Goal: Task Accomplishment & Management: Use online tool/utility

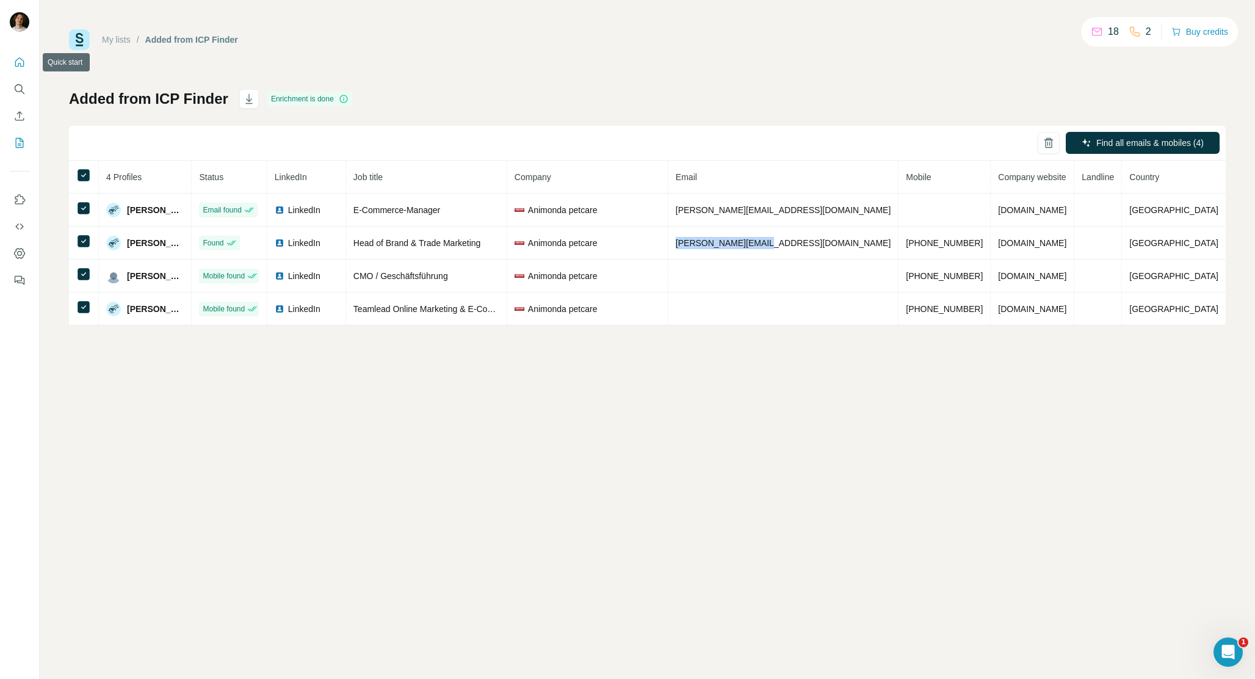
click at [18, 64] on icon "Quick start" at bounding box center [19, 62] width 12 height 12
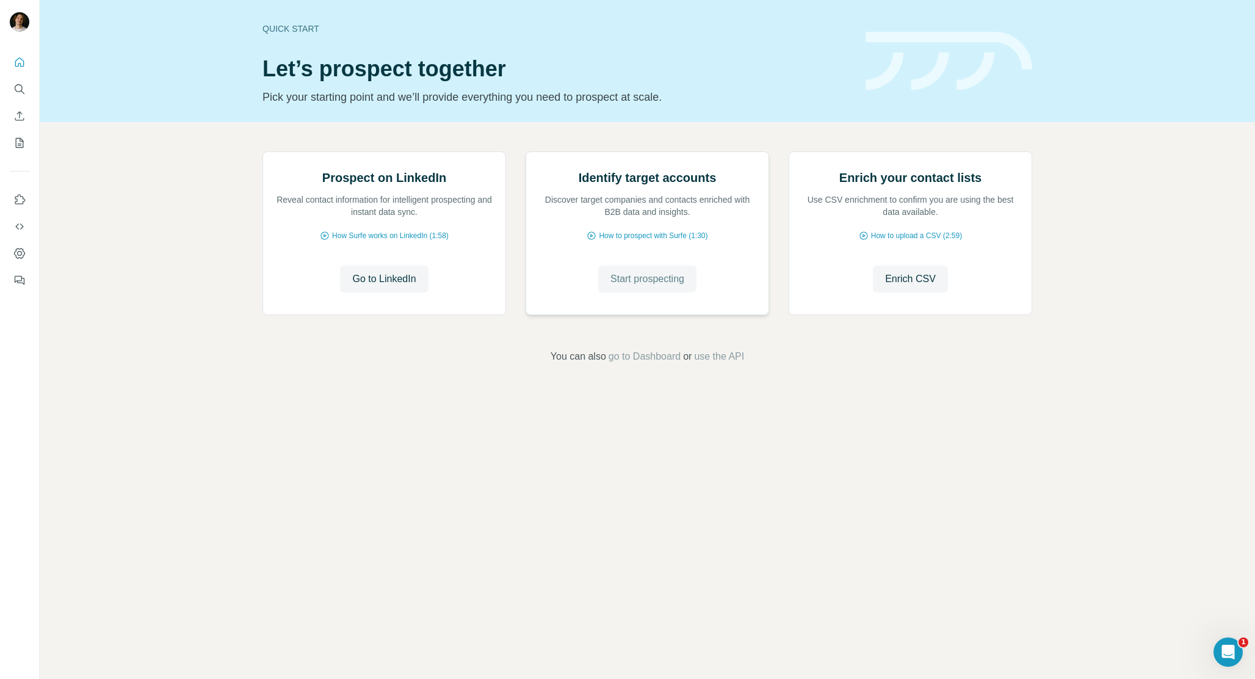
click at [674, 286] on span "Start prospecting" at bounding box center [647, 279] width 74 height 15
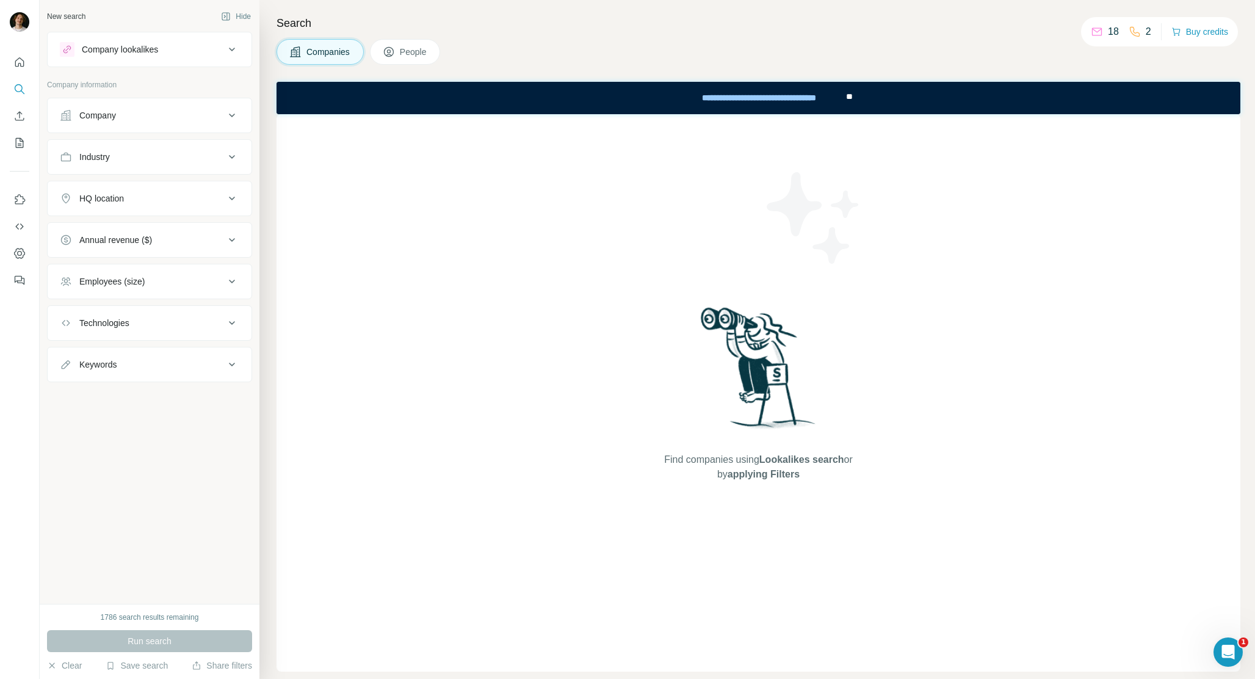
click at [194, 60] on button "Company lookalikes" at bounding box center [150, 49] width 204 height 29
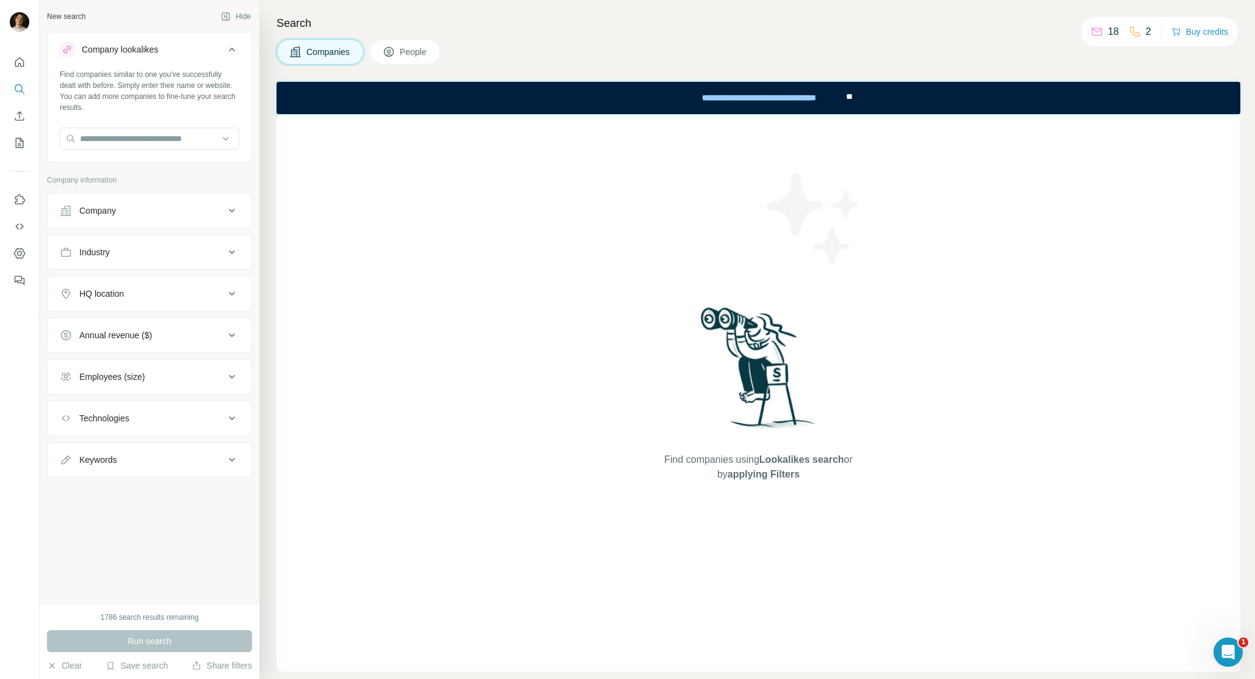
click at [194, 60] on button "Company lookalikes" at bounding box center [150, 52] width 204 height 34
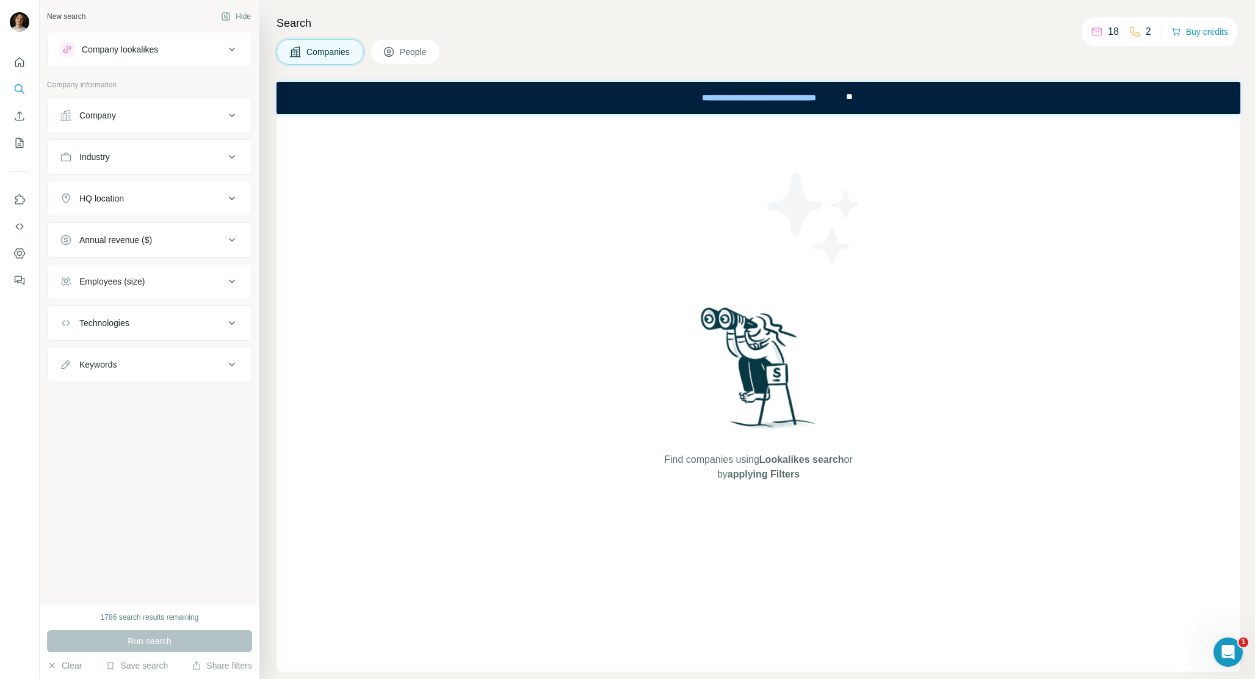
click at [194, 60] on button "Company lookalikes" at bounding box center [150, 49] width 204 height 29
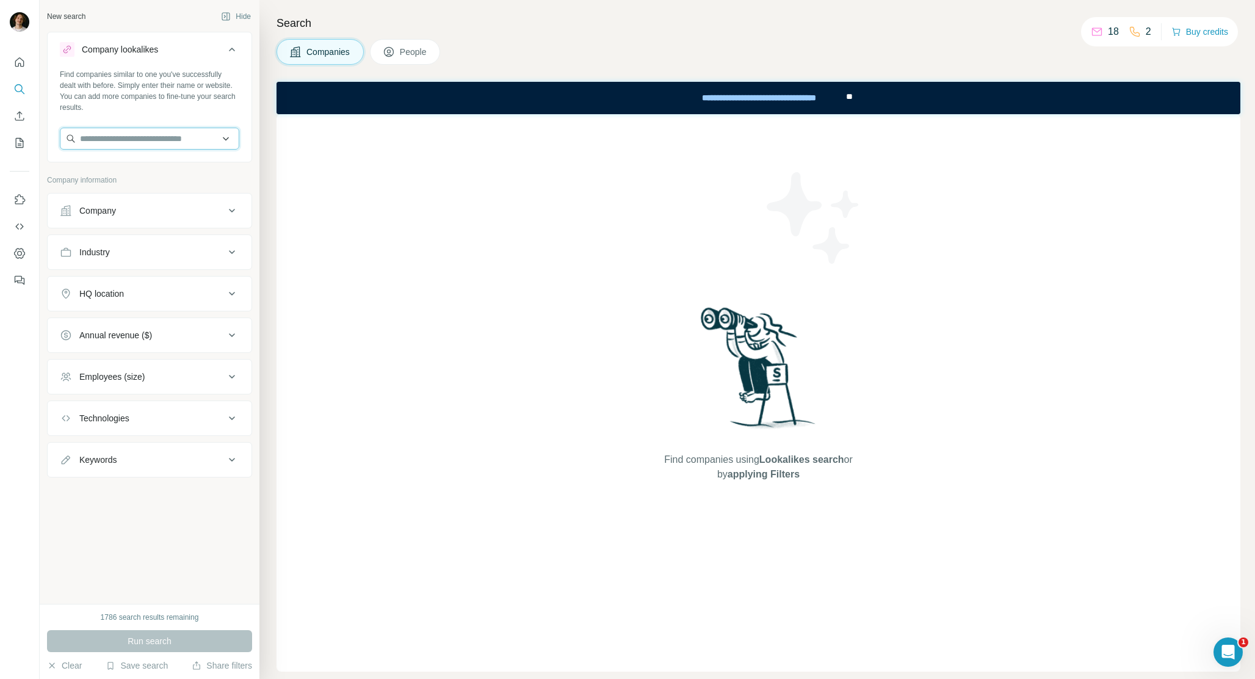
click at [182, 142] on input "text" at bounding box center [149, 139] width 179 height 22
type input "*******"
click at [181, 171] on div "Edurino DE [DOMAIN_NAME]" at bounding box center [149, 171] width 173 height 33
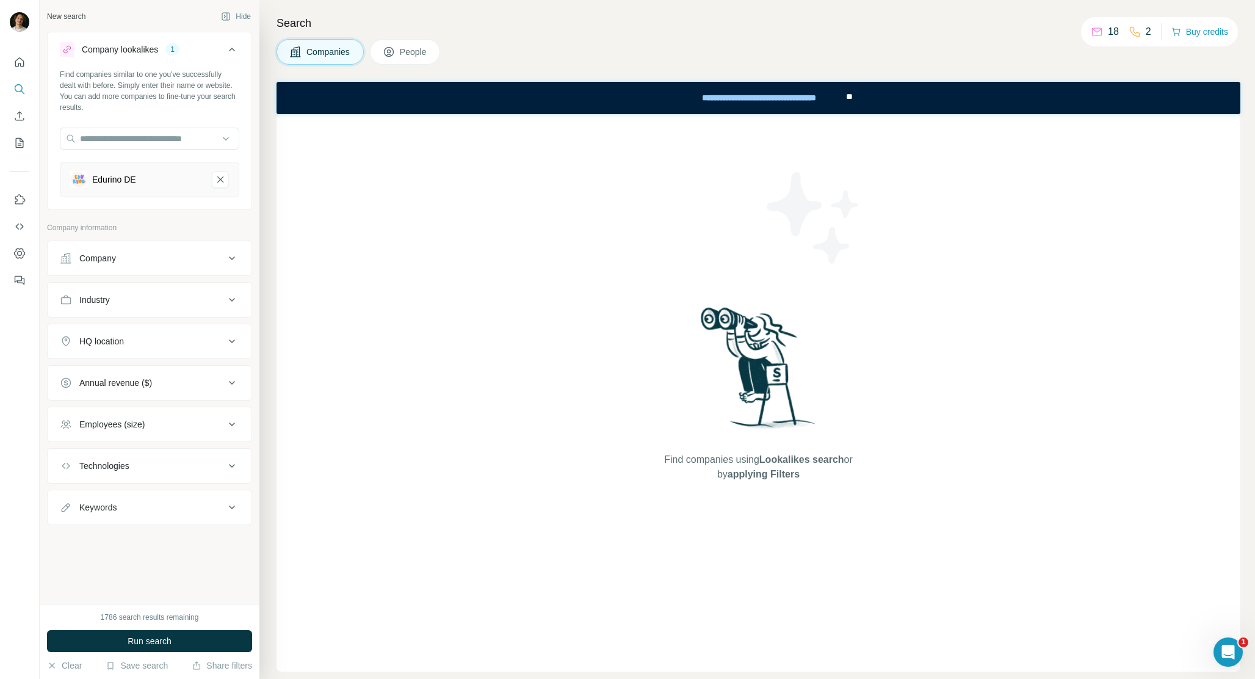
click at [176, 263] on div "Company" at bounding box center [142, 258] width 165 height 12
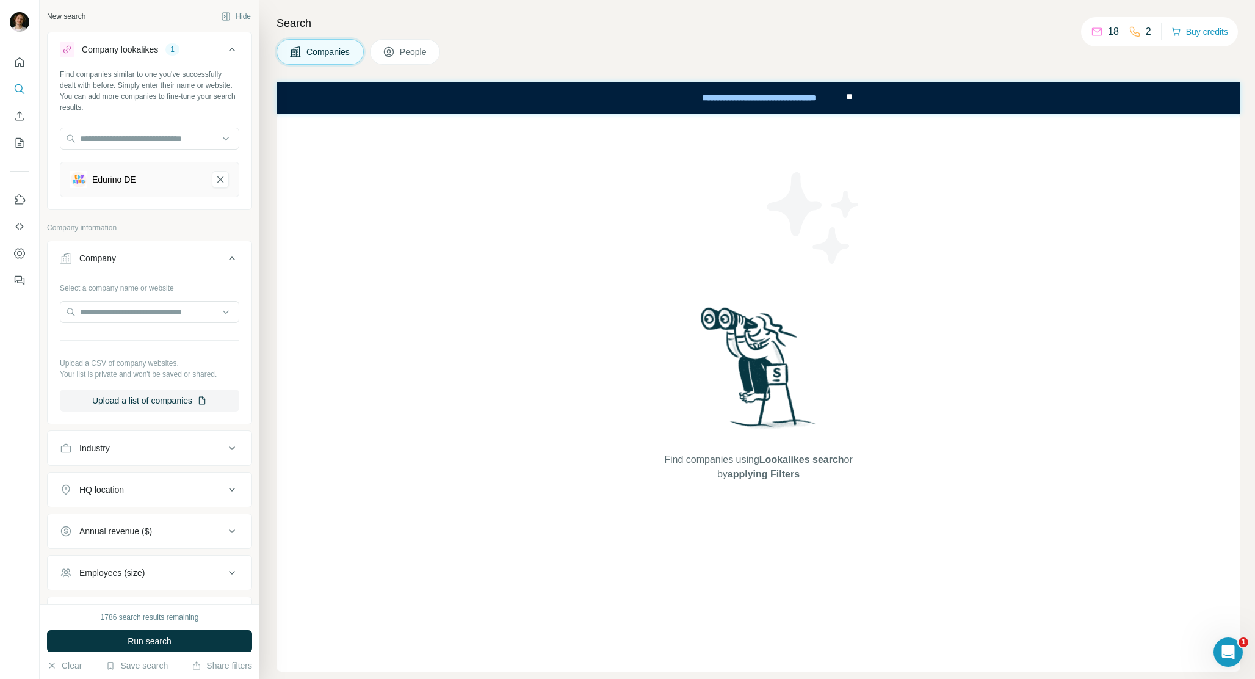
click at [176, 262] on div "Company" at bounding box center [142, 258] width 165 height 12
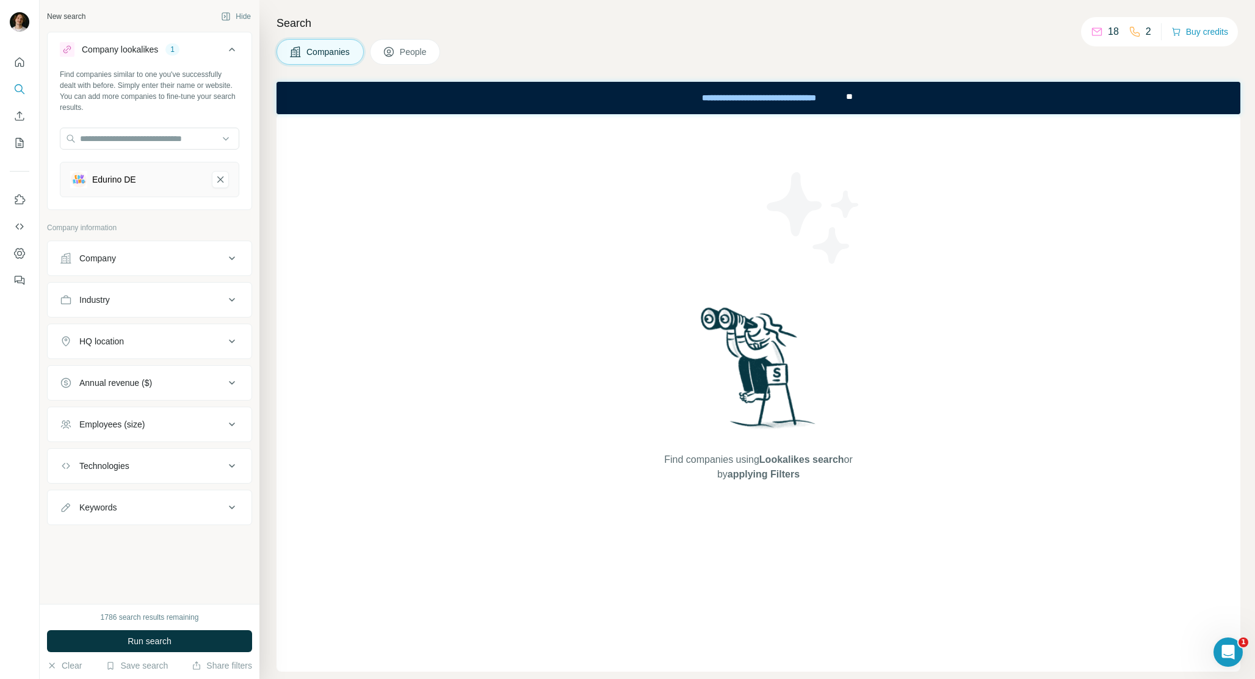
click at [176, 263] on div "Company" at bounding box center [142, 258] width 165 height 12
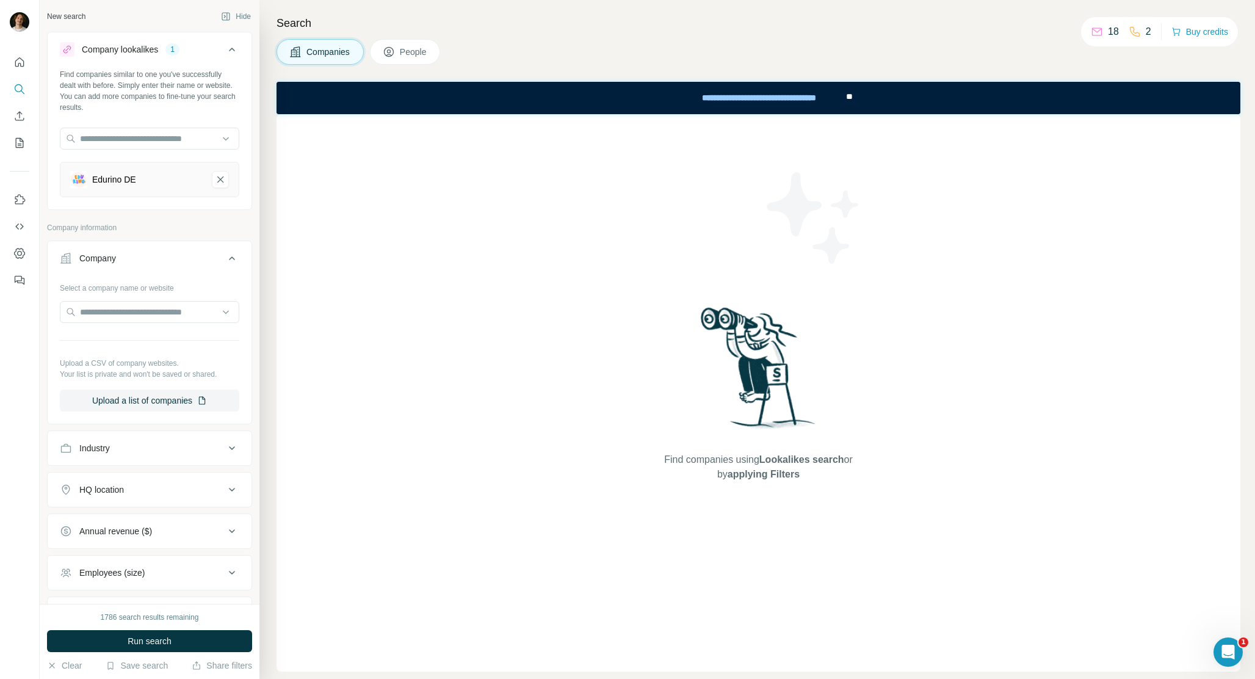
click at [168, 263] on div "Company" at bounding box center [142, 258] width 165 height 12
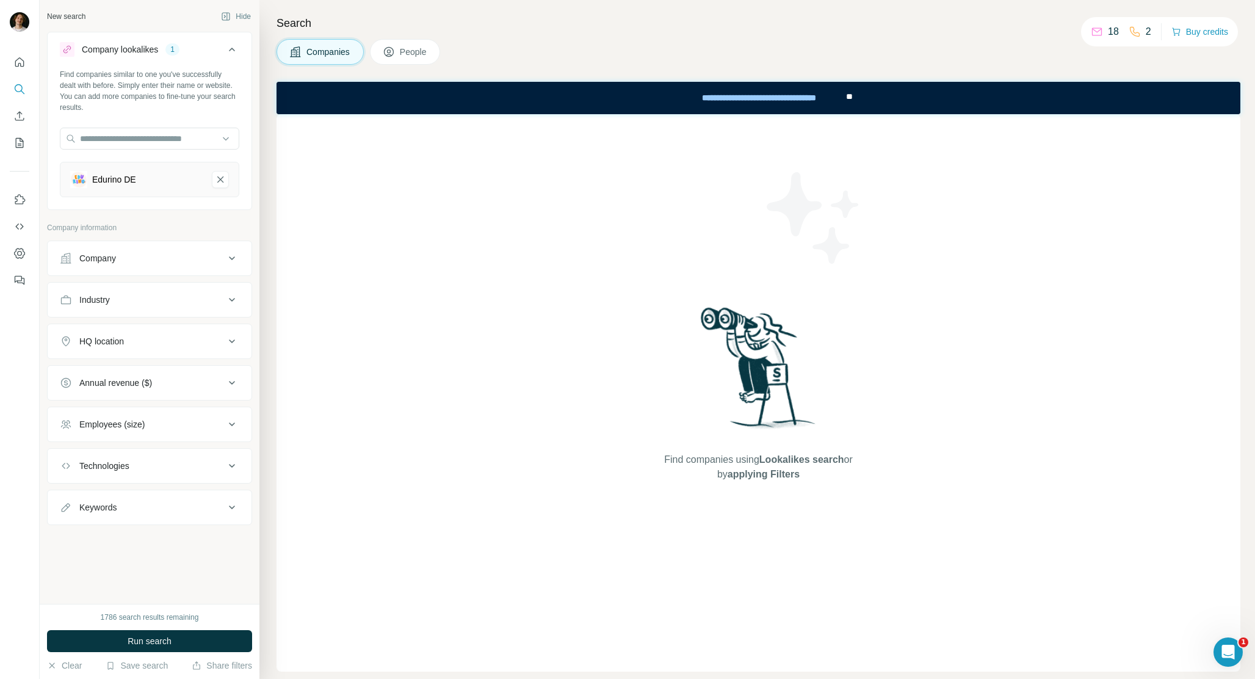
click at [166, 302] on div "Industry" at bounding box center [142, 300] width 165 height 12
click at [166, 327] on input at bounding box center [143, 330] width 151 height 13
click at [231, 308] on button "Industry" at bounding box center [150, 302] width 204 height 34
click at [212, 353] on button "HQ location" at bounding box center [150, 341] width 204 height 29
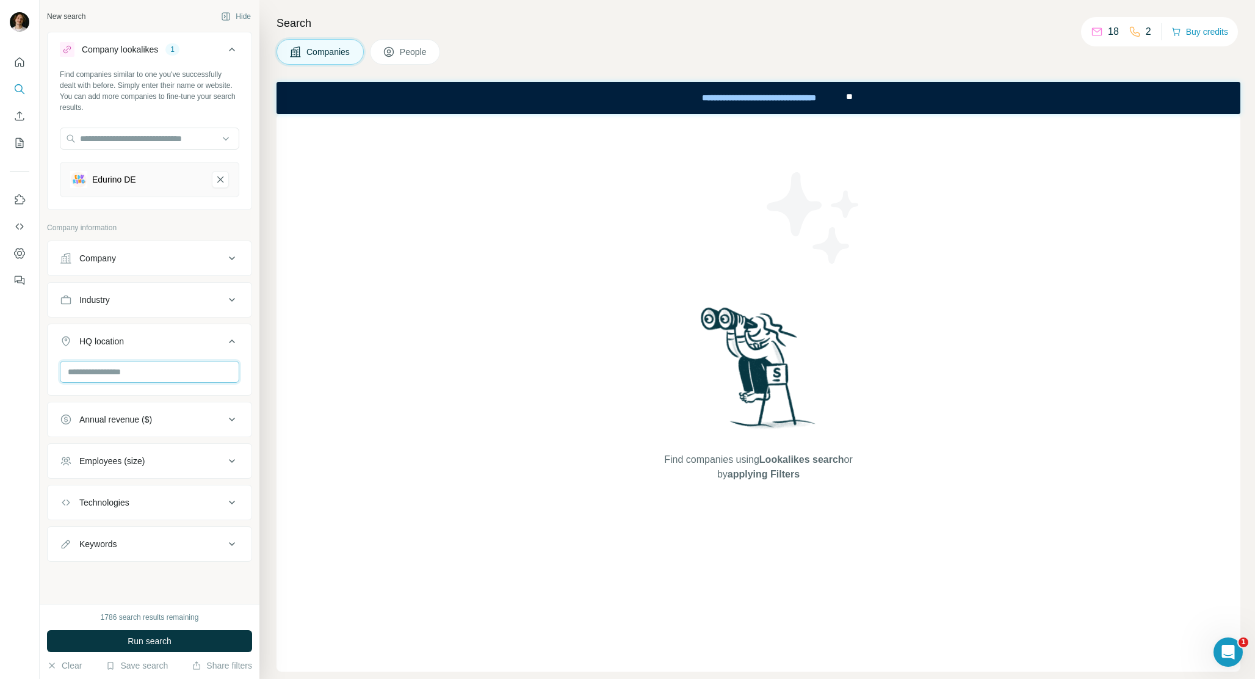
click at [183, 369] on input "text" at bounding box center [149, 372] width 179 height 22
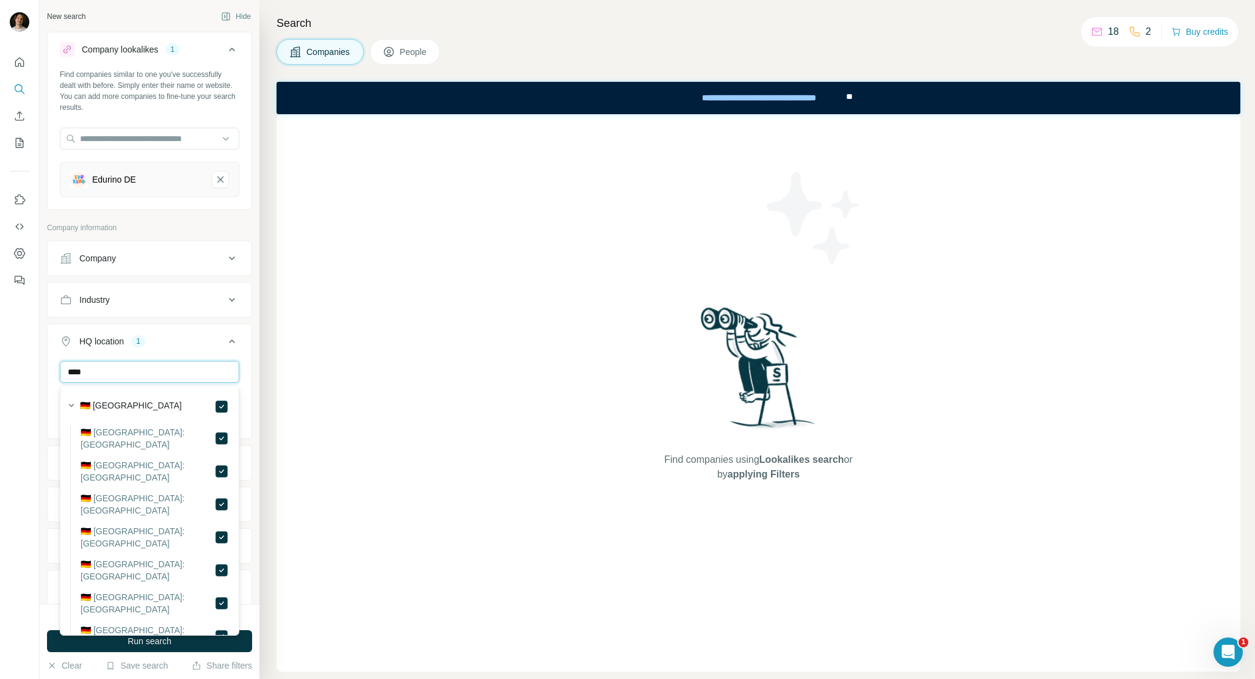
click at [220, 372] on input "****" at bounding box center [149, 372] width 179 height 22
click at [221, 374] on input "******" at bounding box center [149, 372] width 179 height 22
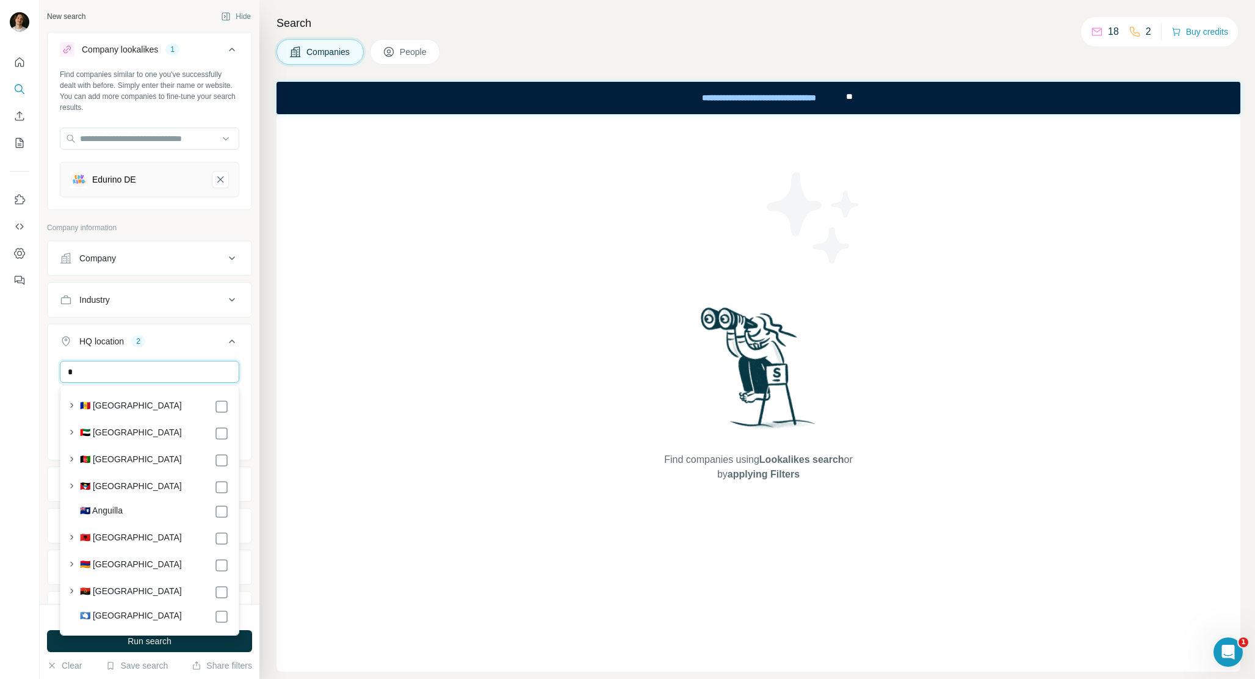
type input "**"
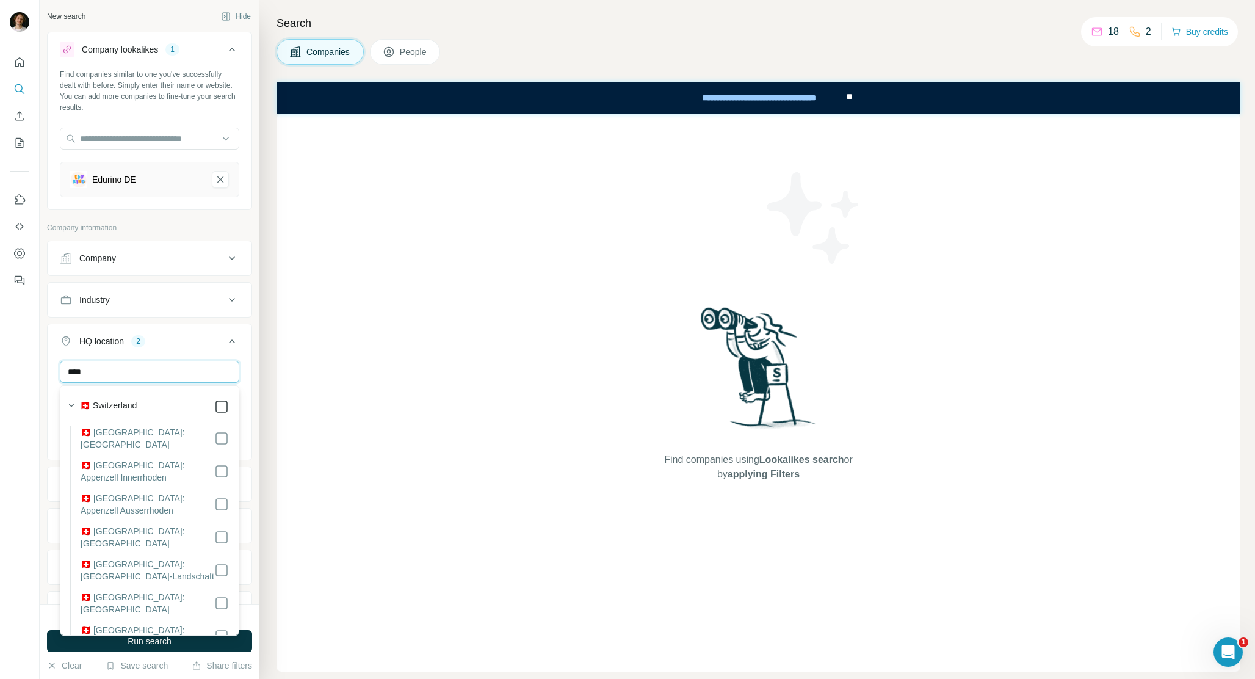
type input "****"
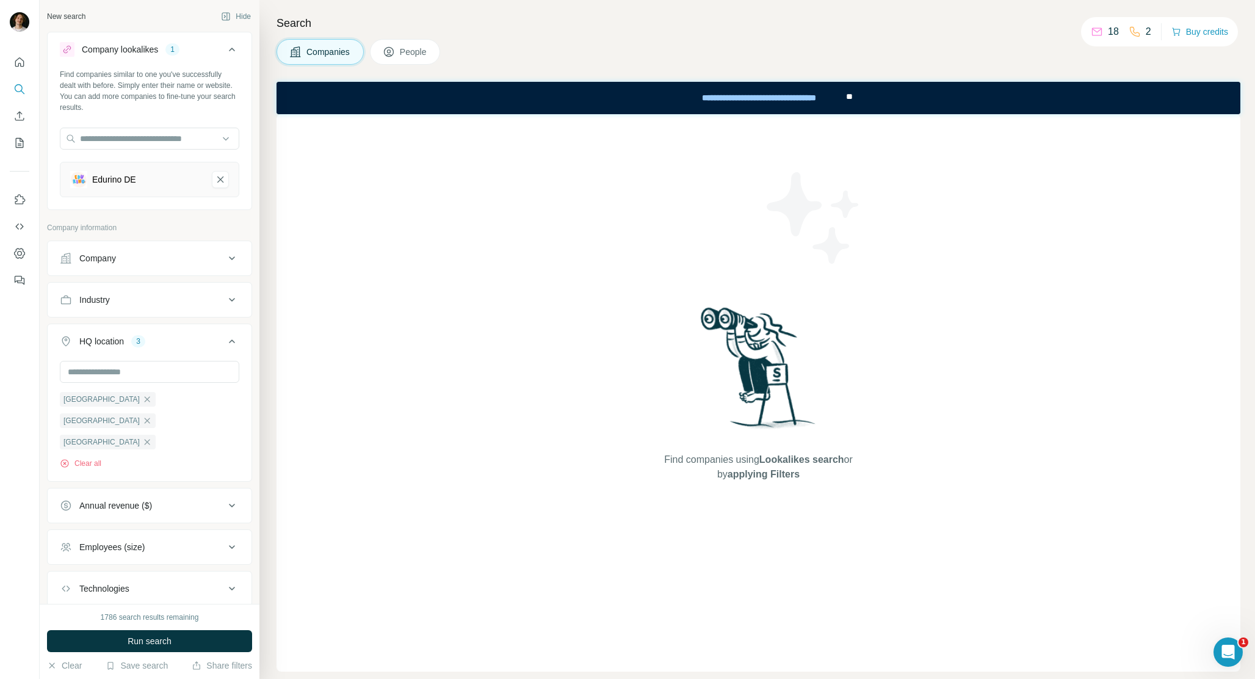
click at [181, 317] on ul "Company Industry HQ location 3 [GEOGRAPHIC_DATA] [GEOGRAPHIC_DATA] [GEOGRAPHIC_…" at bounding box center [149, 444] width 205 height 407
click at [201, 541] on div "Employees (size)" at bounding box center [142, 547] width 165 height 12
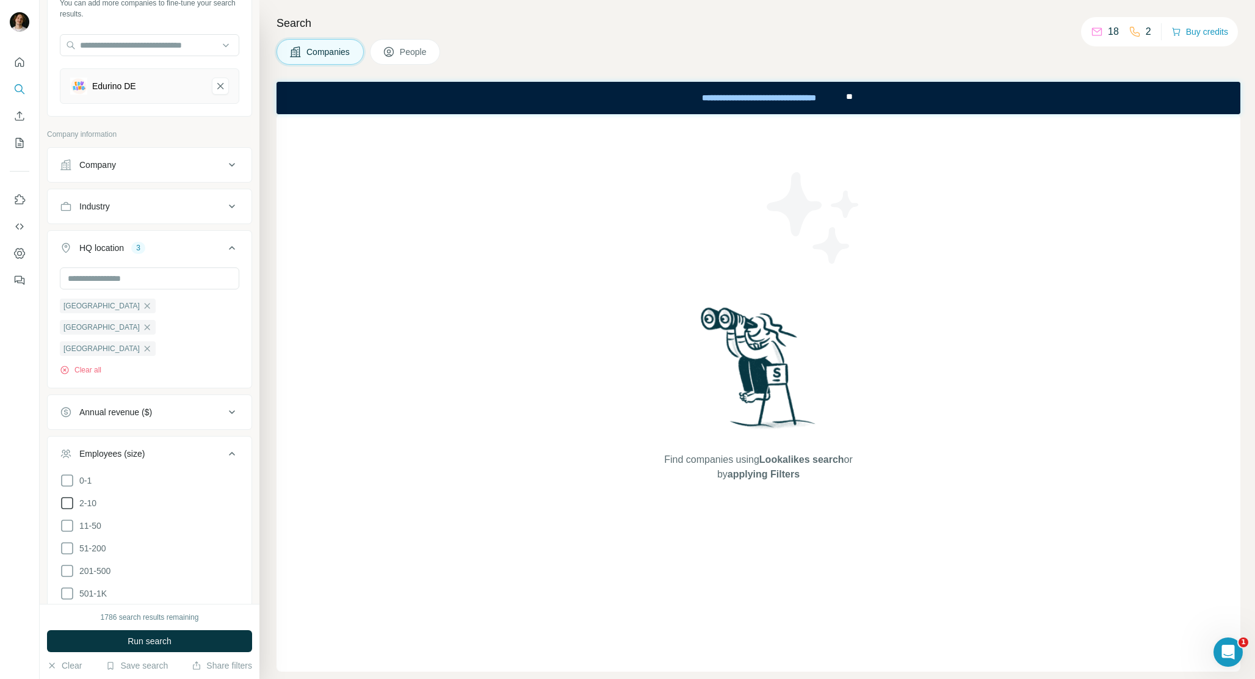
scroll to position [112, 0]
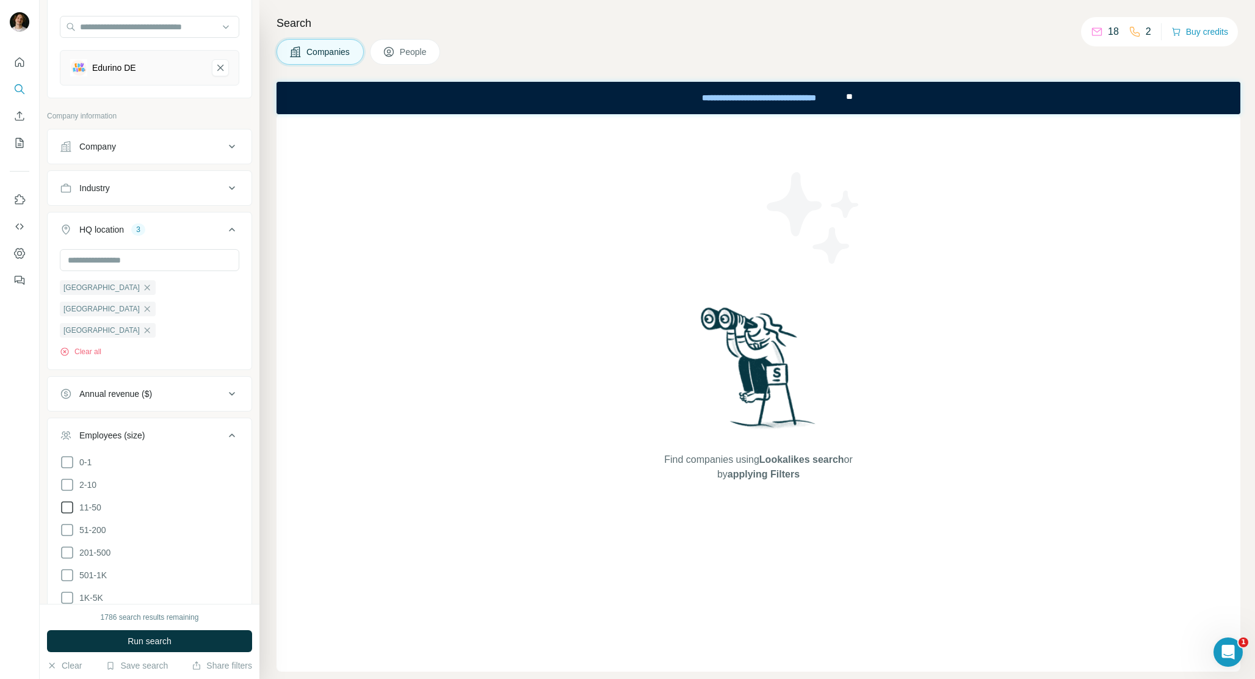
click at [65, 500] on icon at bounding box center [67, 507] width 15 height 15
click at [67, 479] on ul "0-1 2-10 11-50 [PHONE_NUMBER] 501-1K 1K-5K 5K-10K 10K-50K 50K-100K 100K-500K 50…" at bounding box center [149, 587] width 179 height 264
click at [67, 523] on icon at bounding box center [67, 530] width 15 height 15
click at [202, 429] on div "Employees (size) 2" at bounding box center [142, 435] width 165 height 12
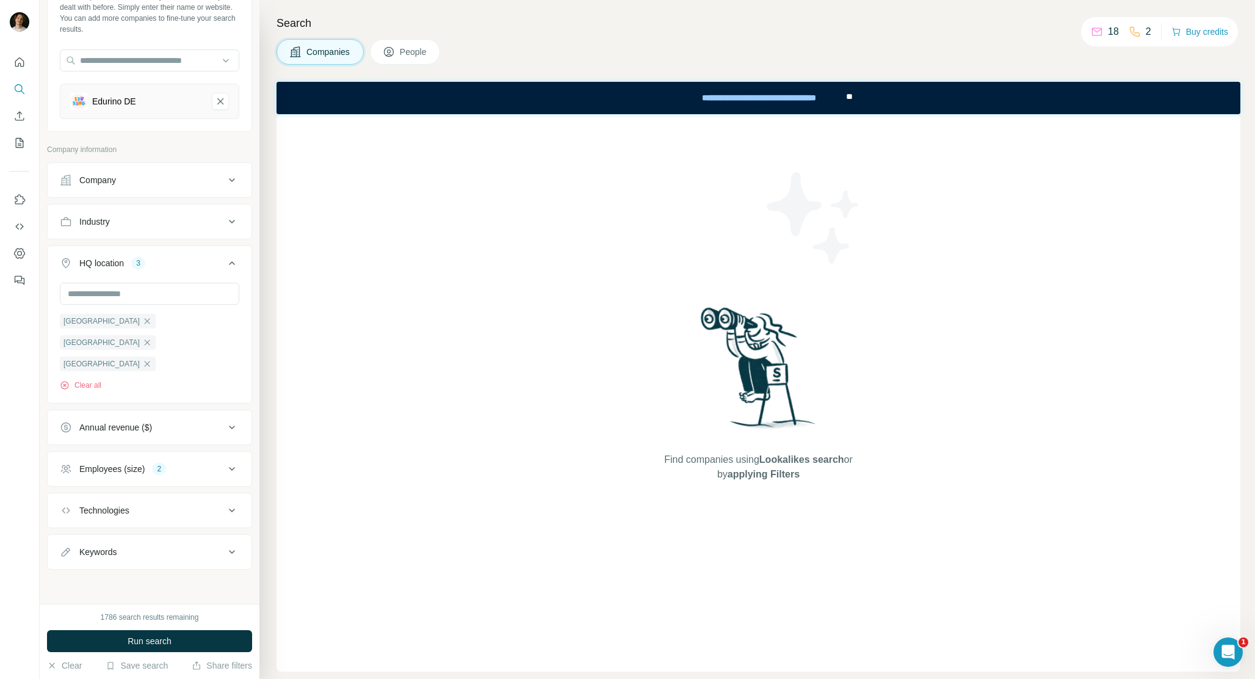
scroll to position [35, 0]
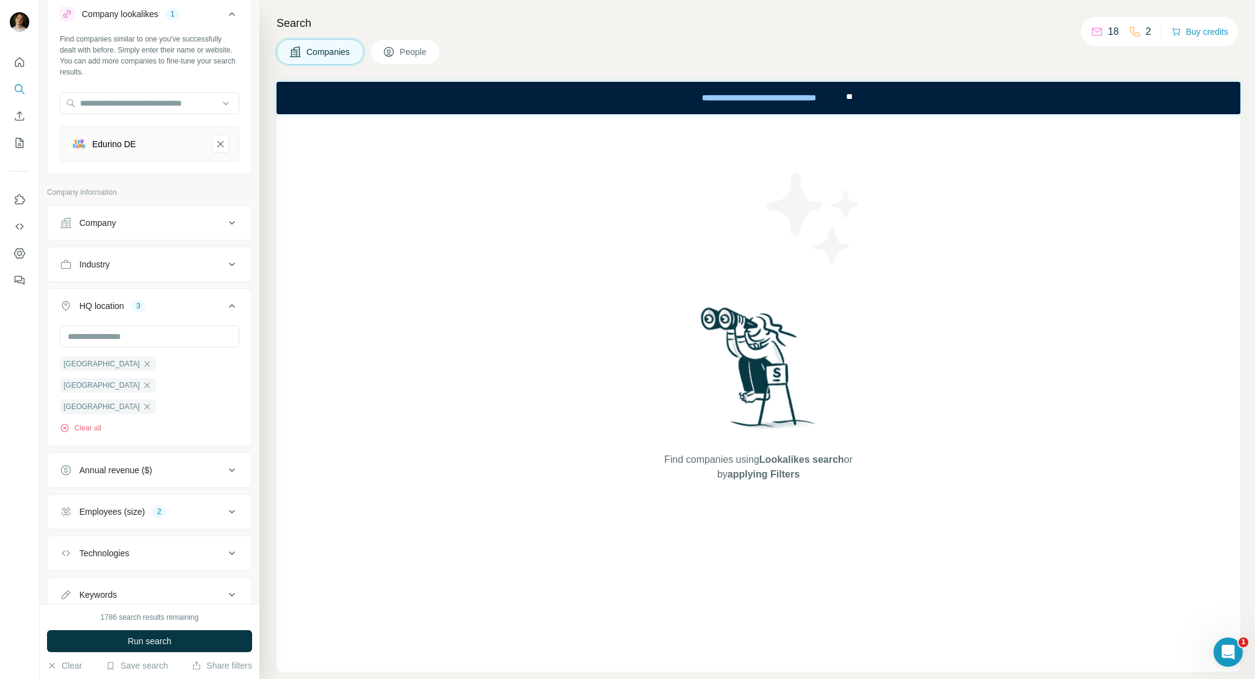
click at [203, 580] on button "Keywords" at bounding box center [150, 594] width 204 height 29
click at [203, 580] on button "Keywords" at bounding box center [150, 597] width 204 height 34
click at [205, 650] on button "Run search" at bounding box center [149, 641] width 205 height 22
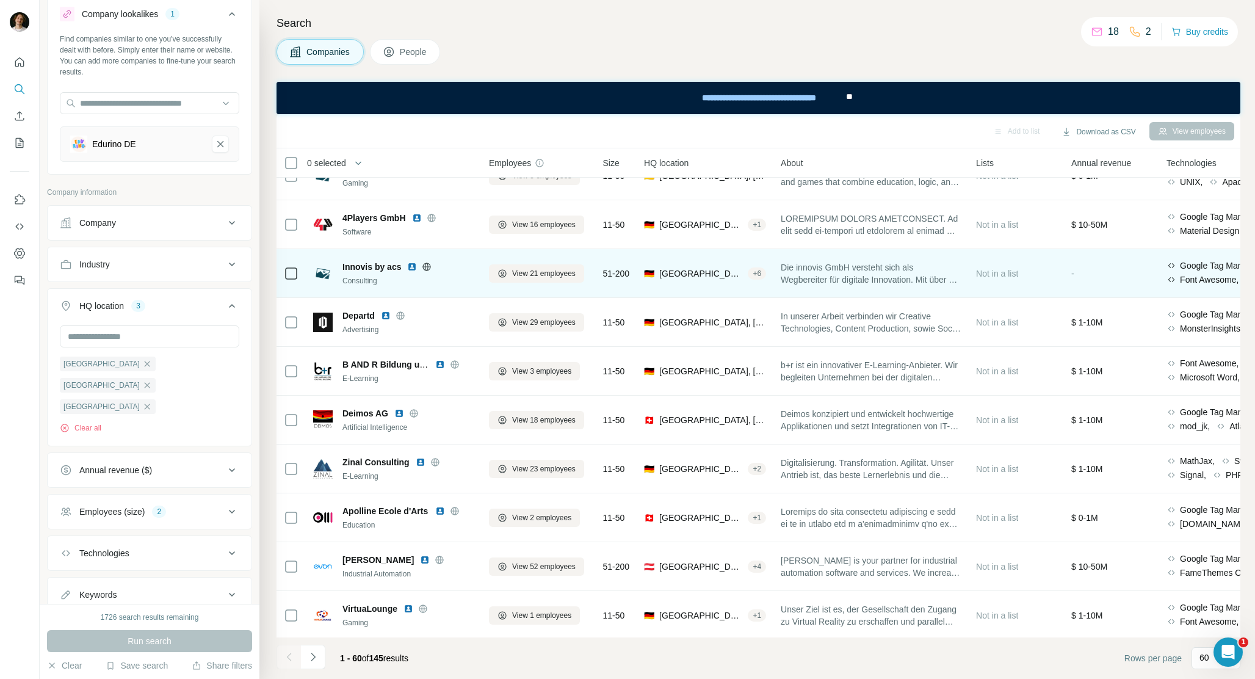
scroll to position [1980, 0]
click at [562, 274] on span "View 21 employees" at bounding box center [543, 272] width 63 height 11
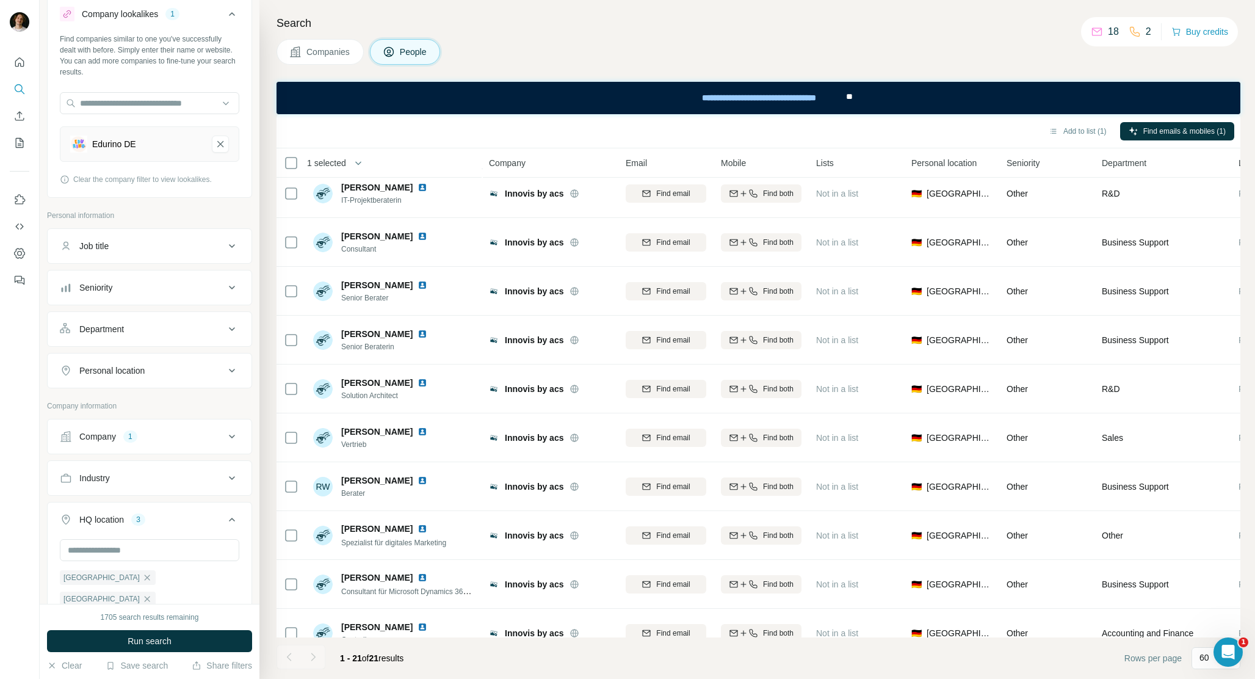
scroll to position [566, 0]
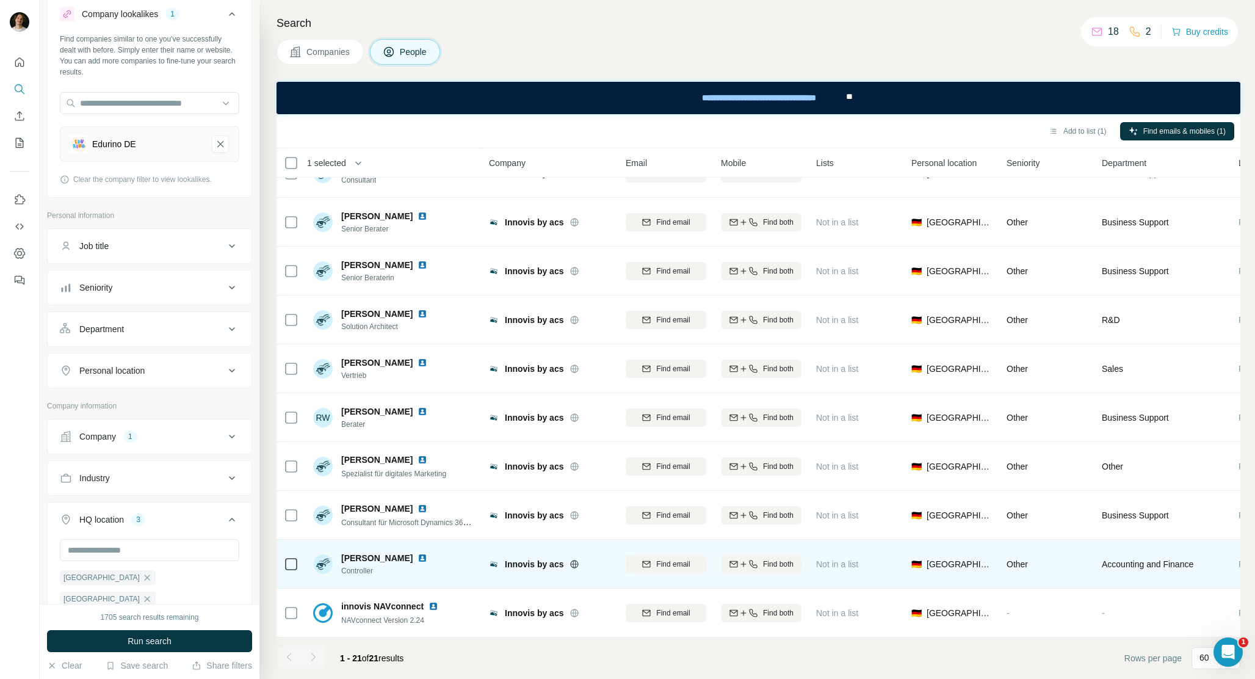
click at [299, 565] on td at bounding box center [291, 564] width 29 height 49
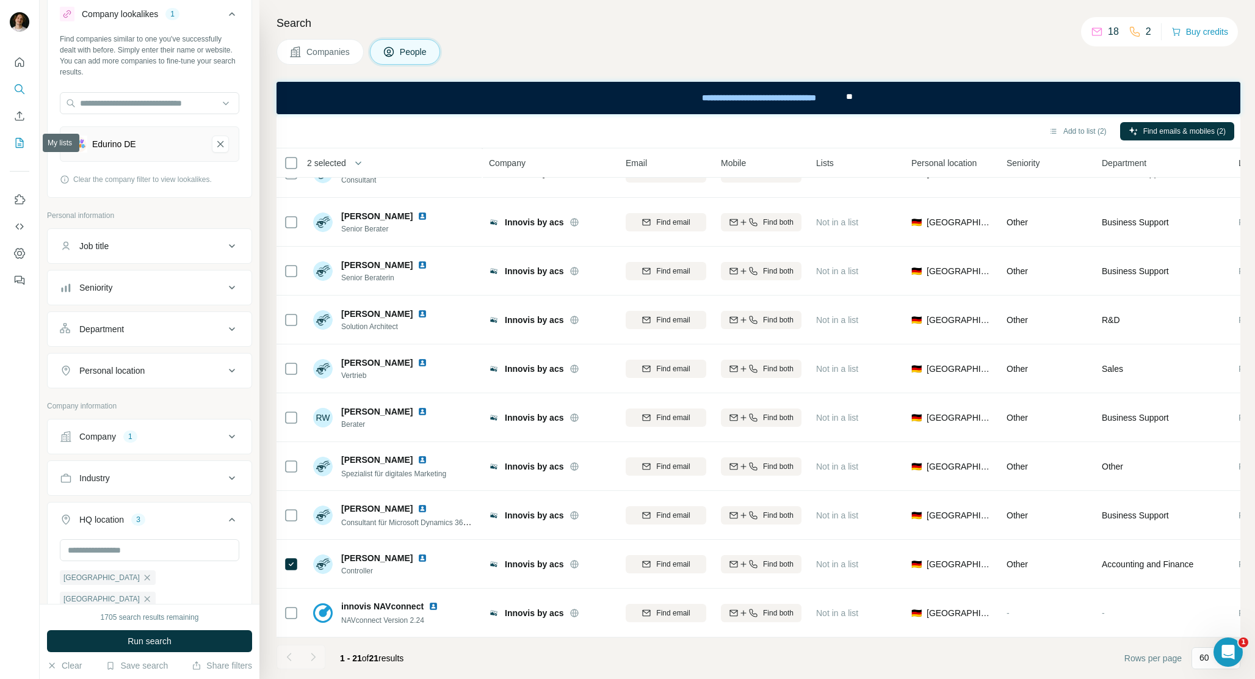
click at [16, 145] on icon "My lists" at bounding box center [20, 143] width 8 height 10
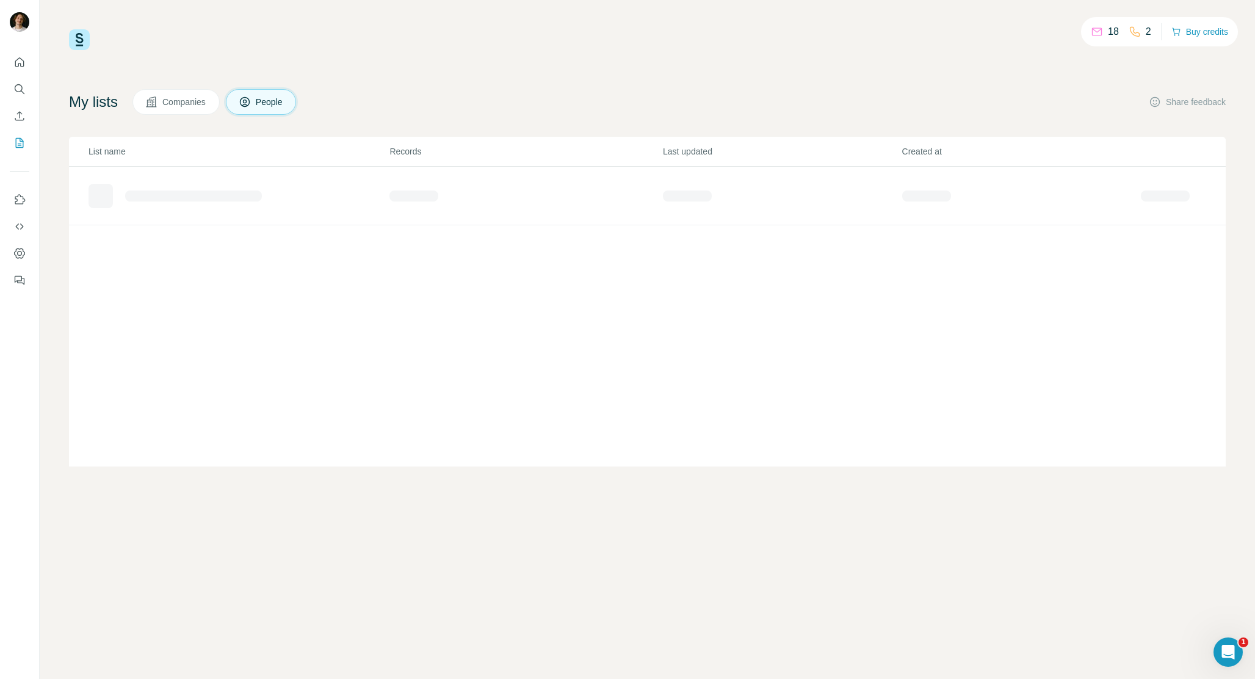
click at [190, 109] on button "Companies" at bounding box center [175, 102] width 87 height 26
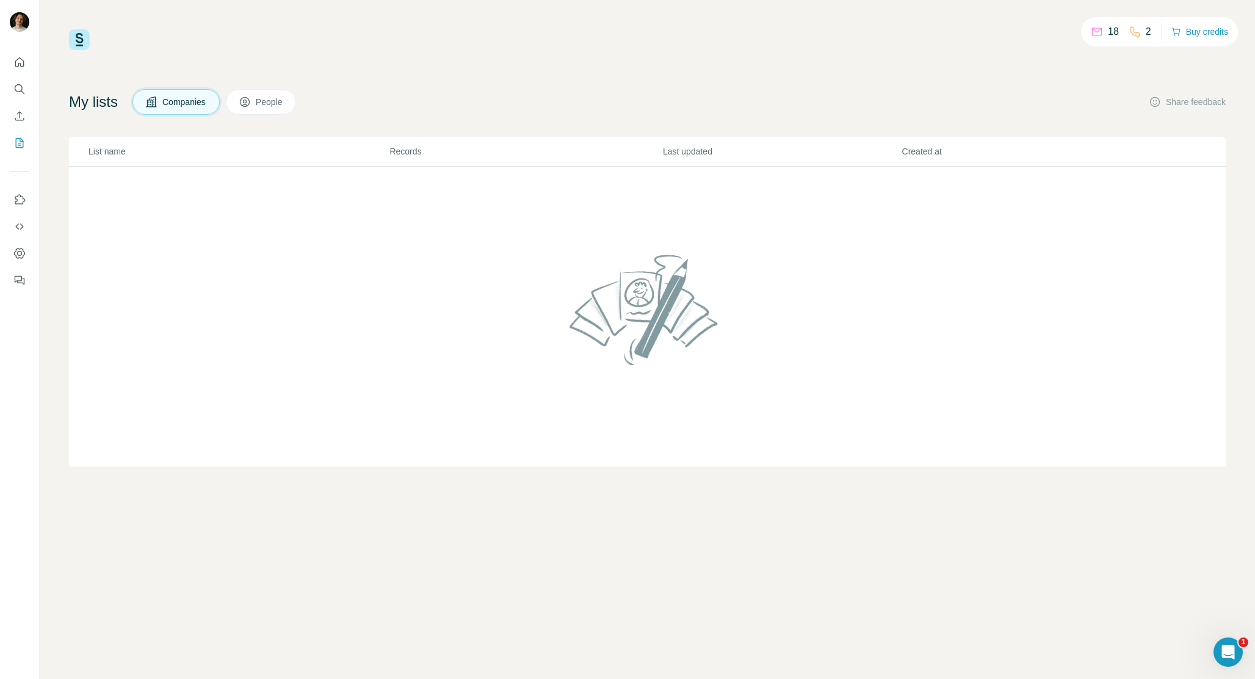
click at [264, 104] on span "People" at bounding box center [270, 102] width 28 height 12
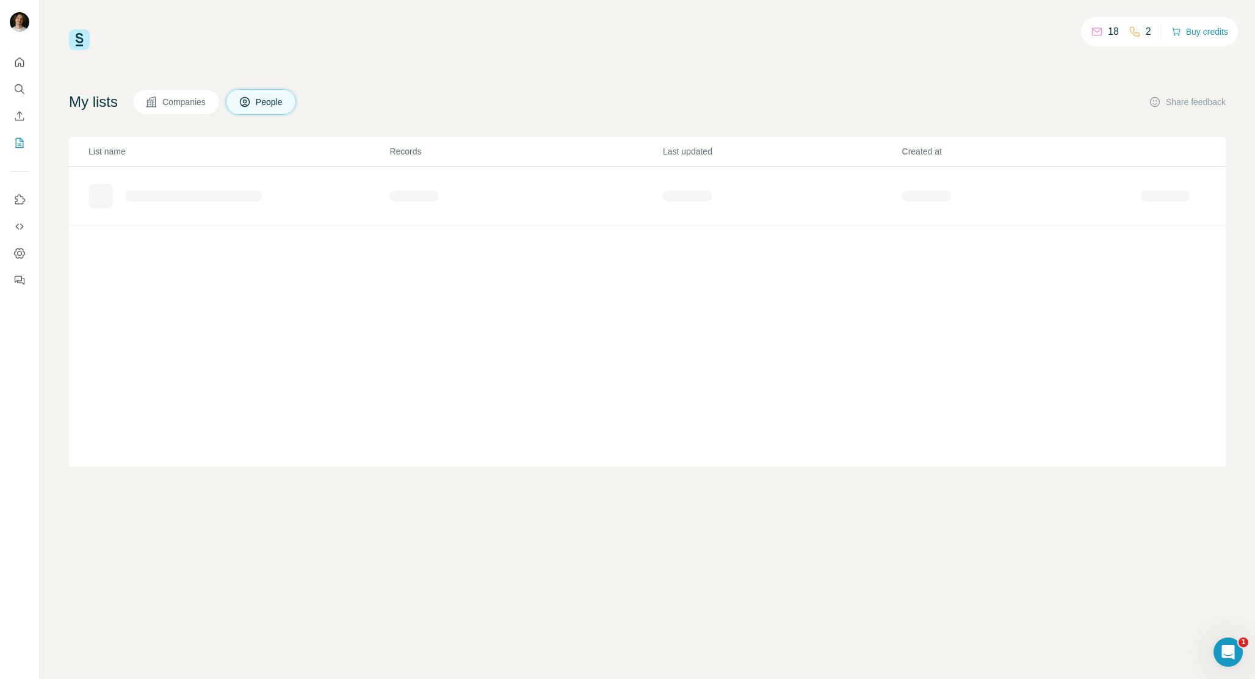
click at [302, 176] on td at bounding box center [229, 196] width 320 height 59
click at [270, 190] on div at bounding box center [211, 196] width 244 height 24
click at [200, 187] on div "Added from ICP Finder" at bounding box center [163, 191] width 87 height 12
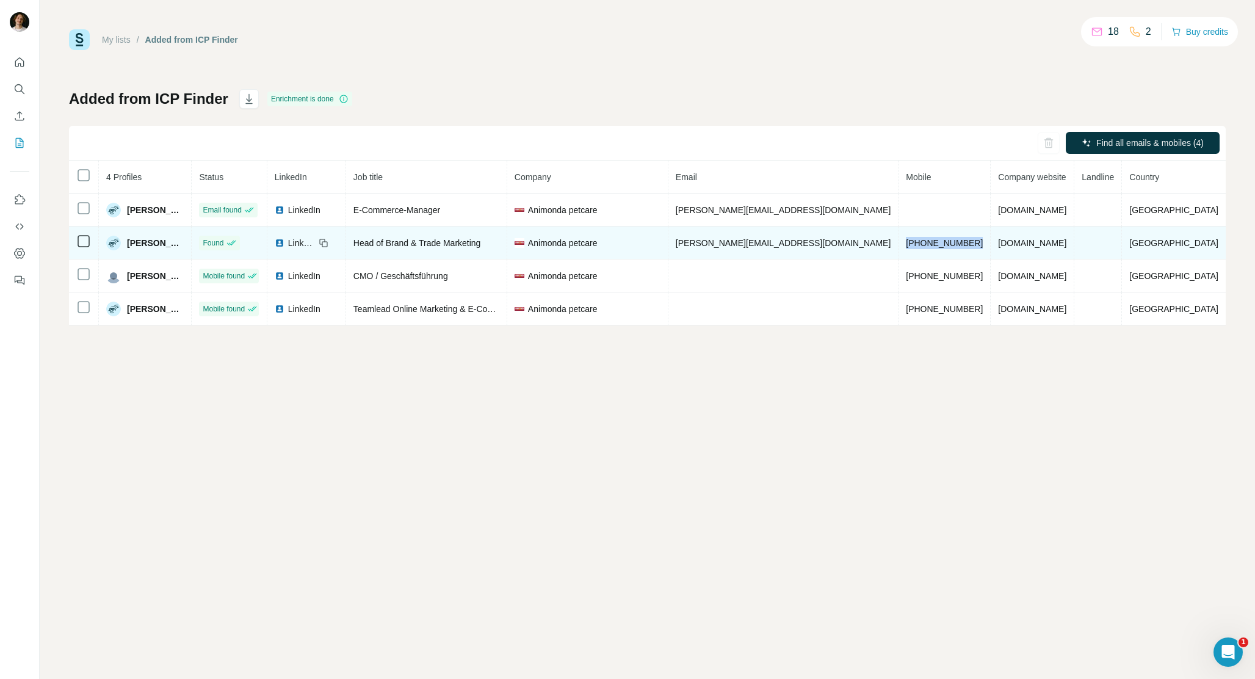
drag, startPoint x: 877, startPoint y: 244, endPoint x: 980, endPoint y: 239, distance: 103.3
click at [980, 239] on td "[PHONE_NUMBER]" at bounding box center [945, 242] width 92 height 33
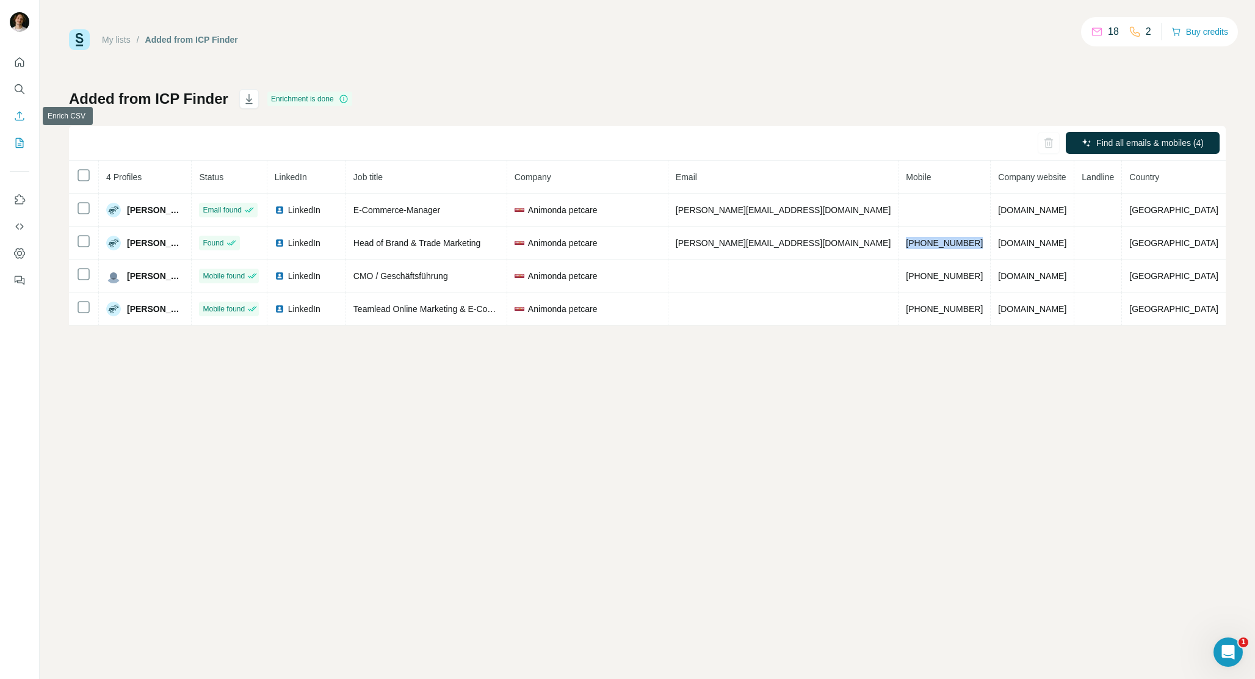
click at [17, 87] on icon "Search" at bounding box center [19, 89] width 12 height 12
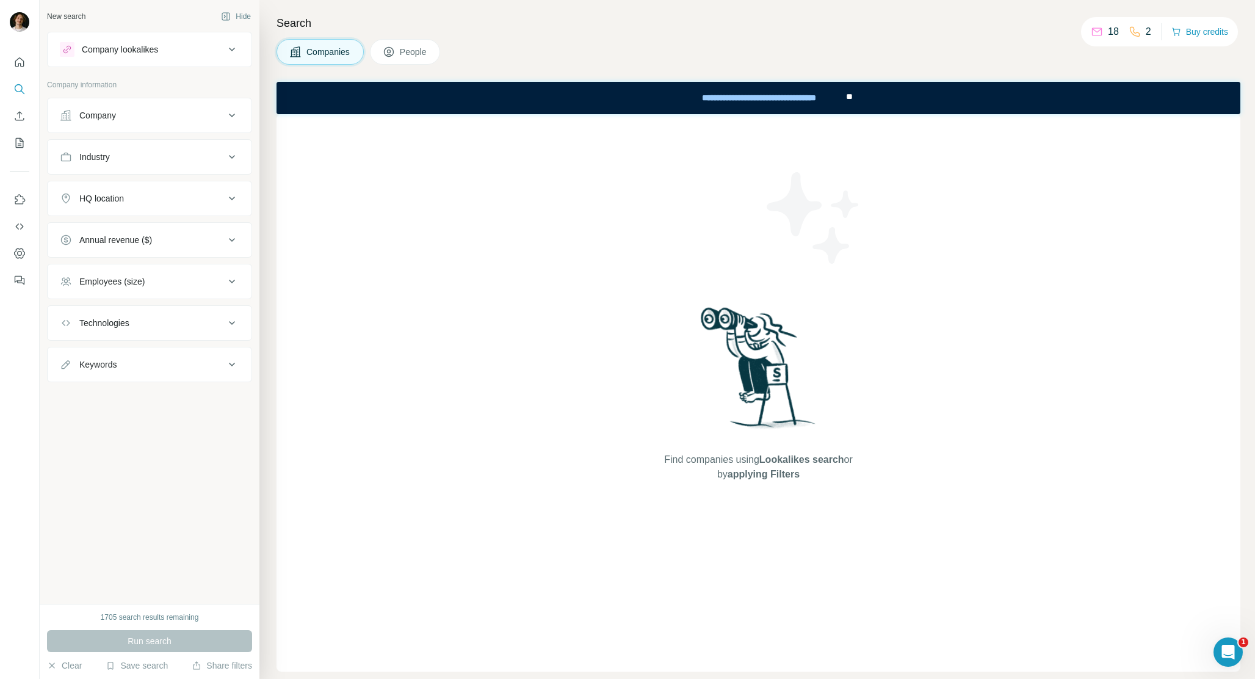
click at [157, 115] on div "Company" at bounding box center [142, 115] width 165 height 12
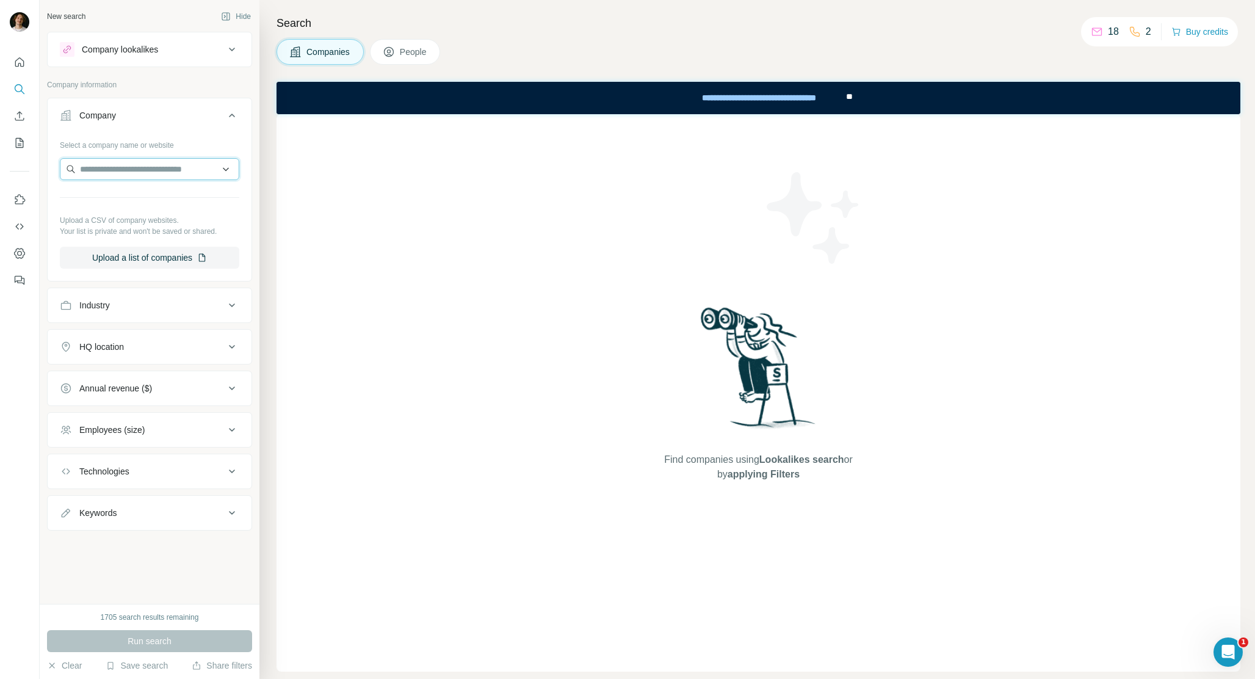
click at [167, 170] on input "text" at bounding box center [149, 169] width 179 height 22
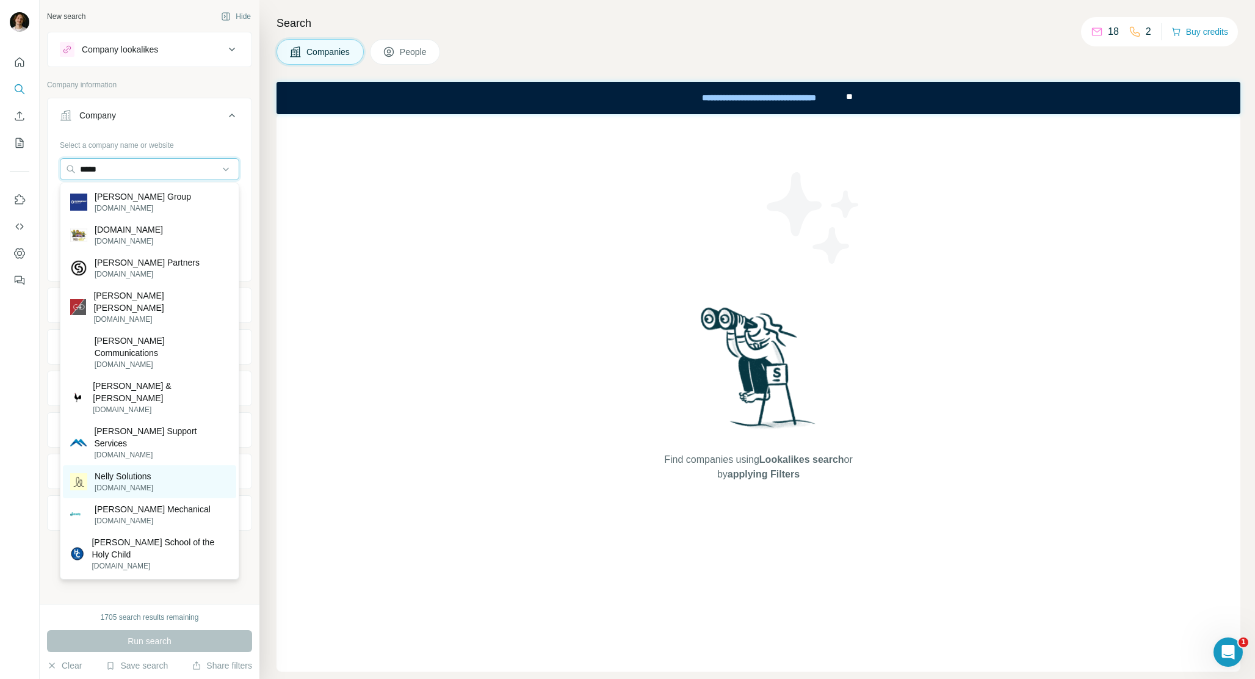
type input "*****"
click at [155, 465] on div "[PERSON_NAME][DOMAIN_NAME]" at bounding box center [149, 481] width 173 height 33
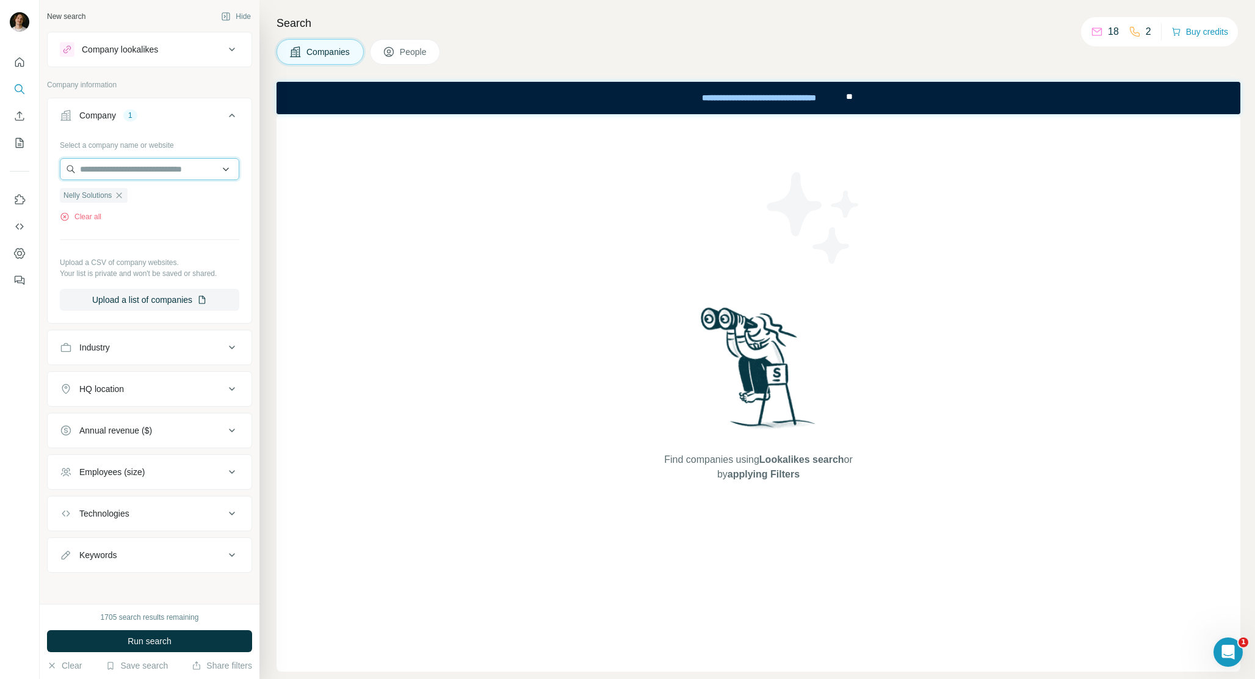
click at [177, 174] on input "text" at bounding box center [149, 169] width 179 height 22
